Goal: Information Seeking & Learning: Learn about a topic

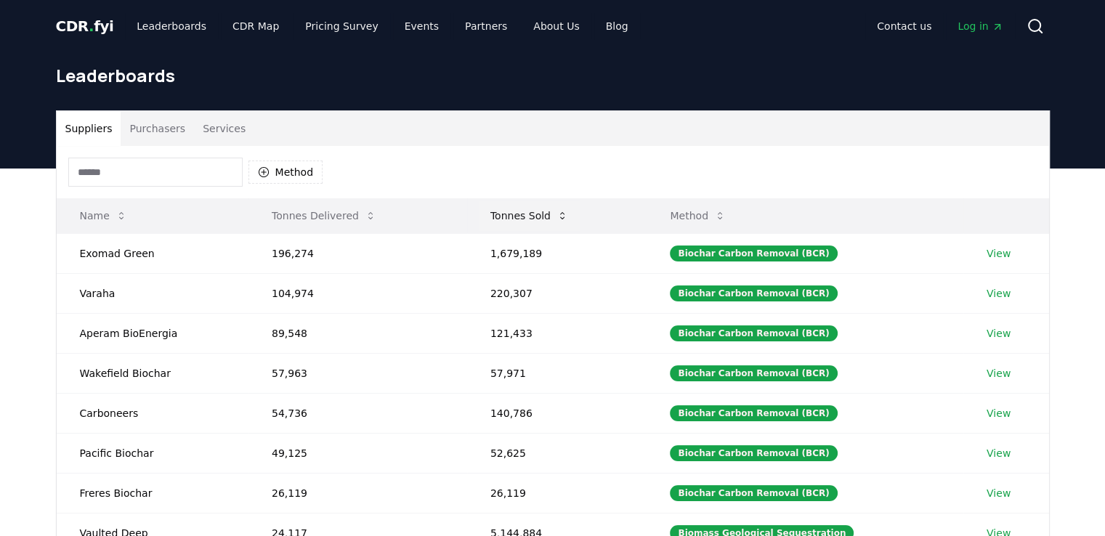
click at [564, 219] on icon at bounding box center [562, 216] width 12 height 12
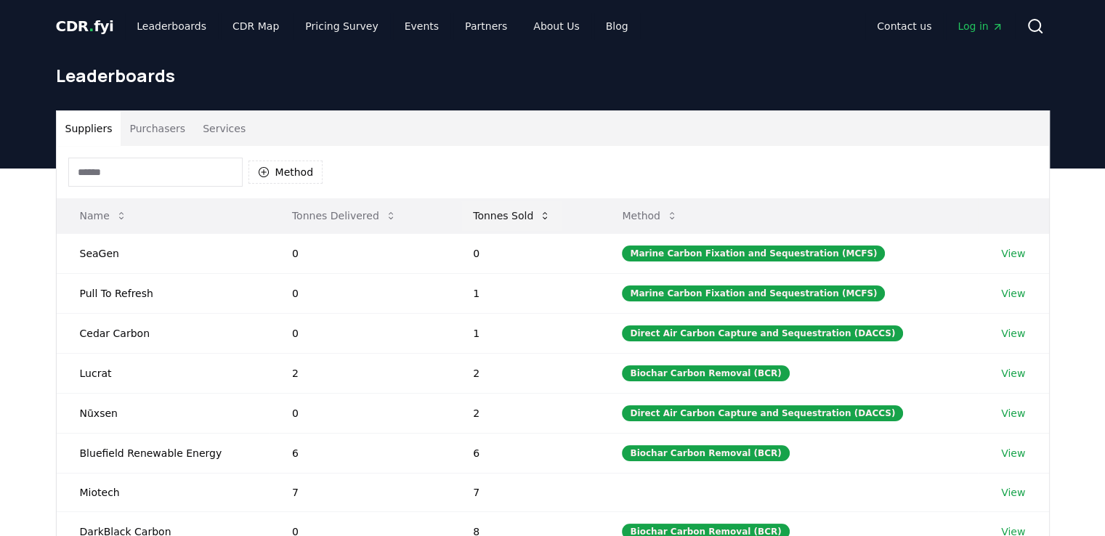
click at [547, 214] on icon at bounding box center [545, 215] width 4 height 7
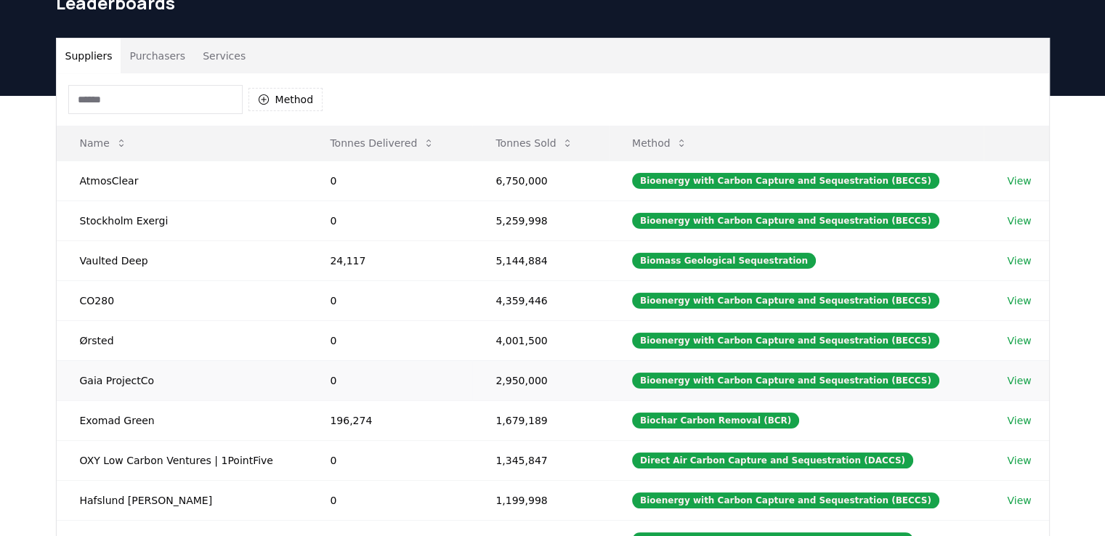
scroll to position [145, 0]
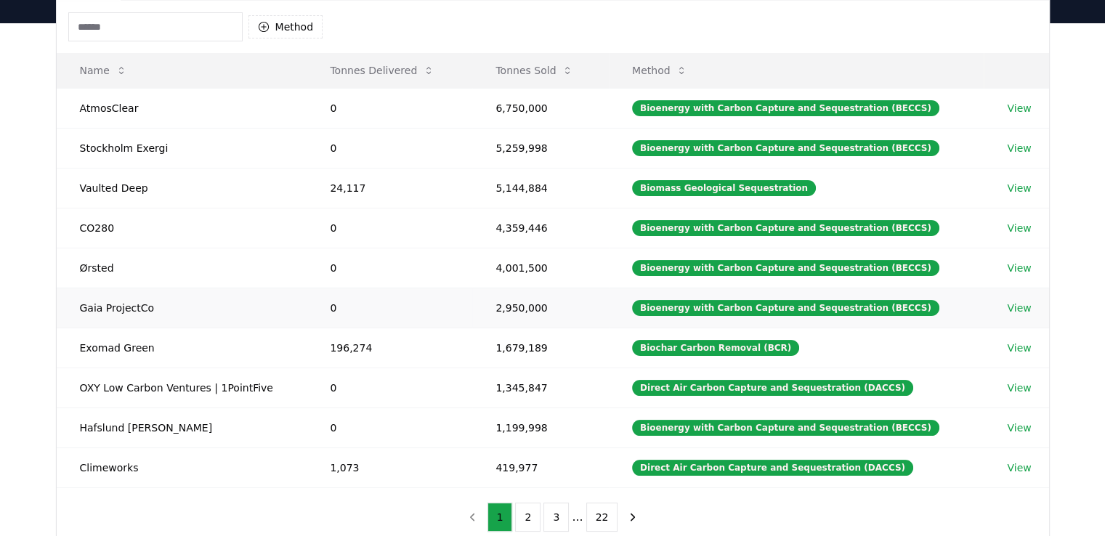
drag, startPoint x: 363, startPoint y: 288, endPoint x: 350, endPoint y: 302, distance: 19.5
click at [358, 293] on td "0" at bounding box center [390, 308] width 166 height 40
click at [790, 154] on div "Bioenergy with Carbon Capture and Sequestration (BECCS)" at bounding box center [785, 148] width 307 height 16
drag, startPoint x: 795, startPoint y: 110, endPoint x: 775, endPoint y: 113, distance: 19.7
click at [775, 113] on div "Bioenergy with Carbon Capture and Sequestration (BECCS)" at bounding box center [785, 108] width 307 height 16
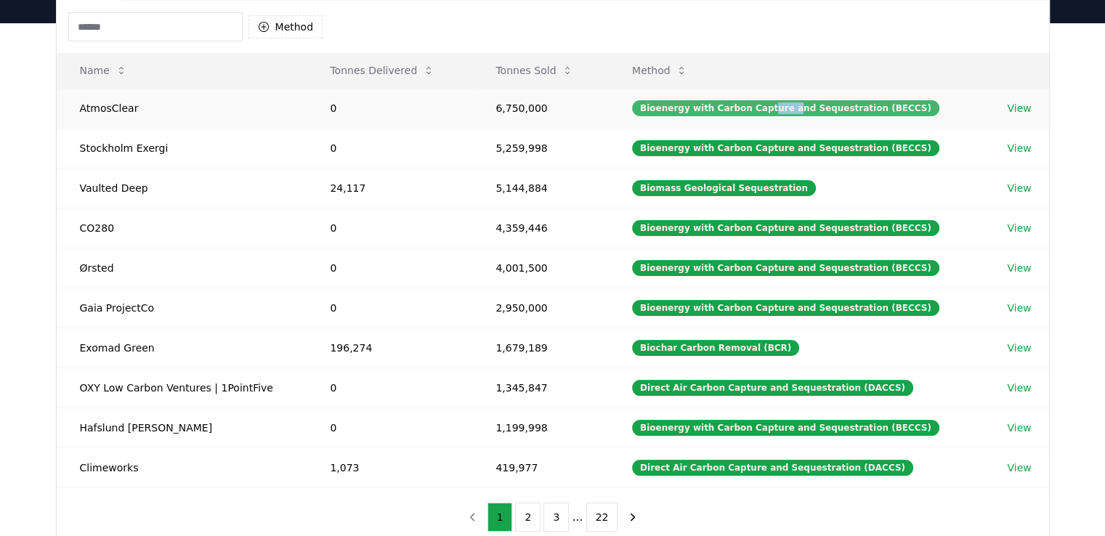
click at [777, 110] on div "Bioenergy with Carbon Capture and Sequestration (BECCS)" at bounding box center [785, 108] width 307 height 16
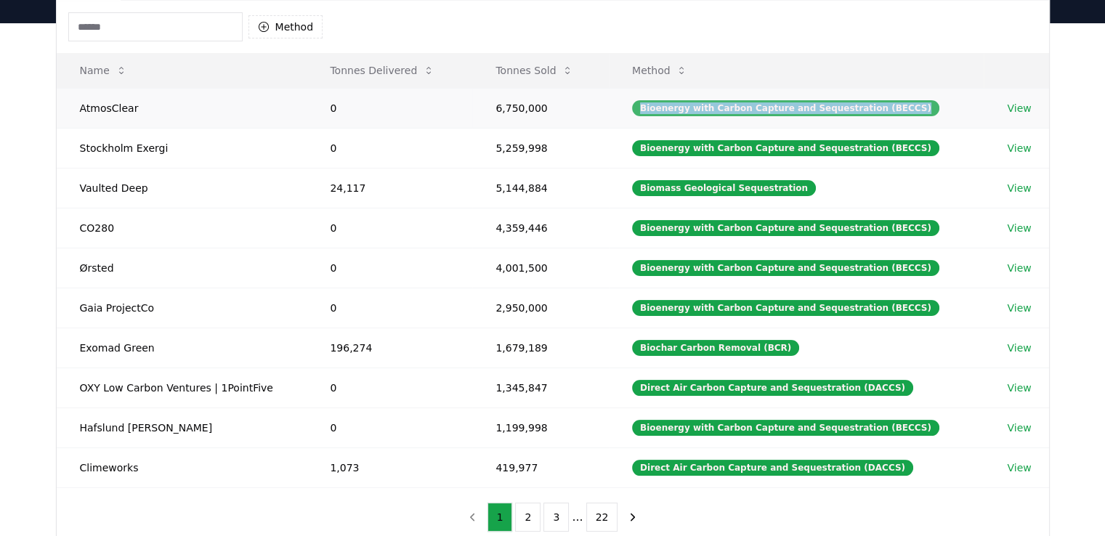
click at [777, 110] on div "Bioenergy with Carbon Capture and Sequestration (BECCS)" at bounding box center [785, 108] width 307 height 16
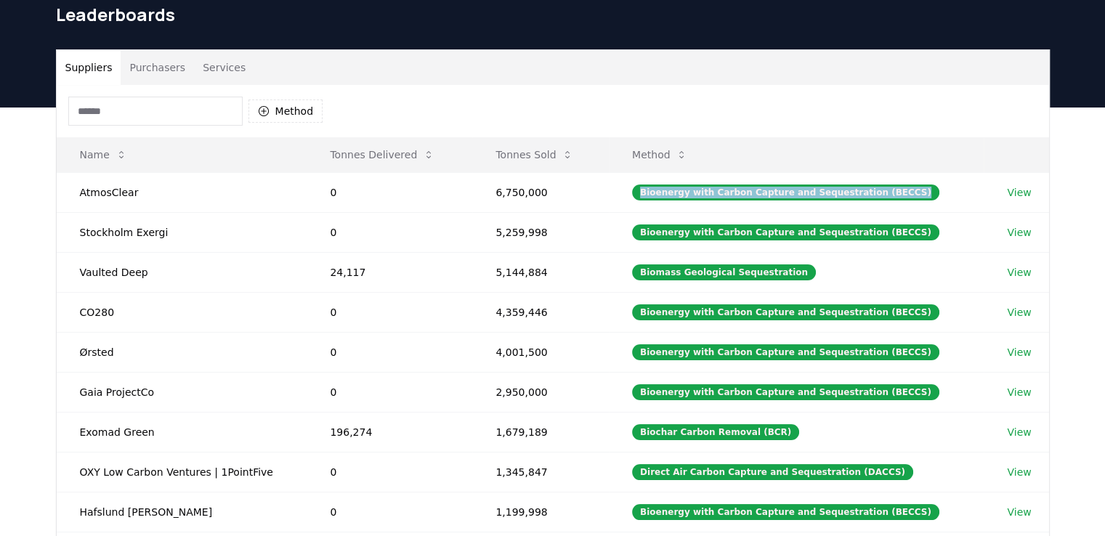
scroll to position [0, 0]
